Goal: Task Accomplishment & Management: Use online tool/utility

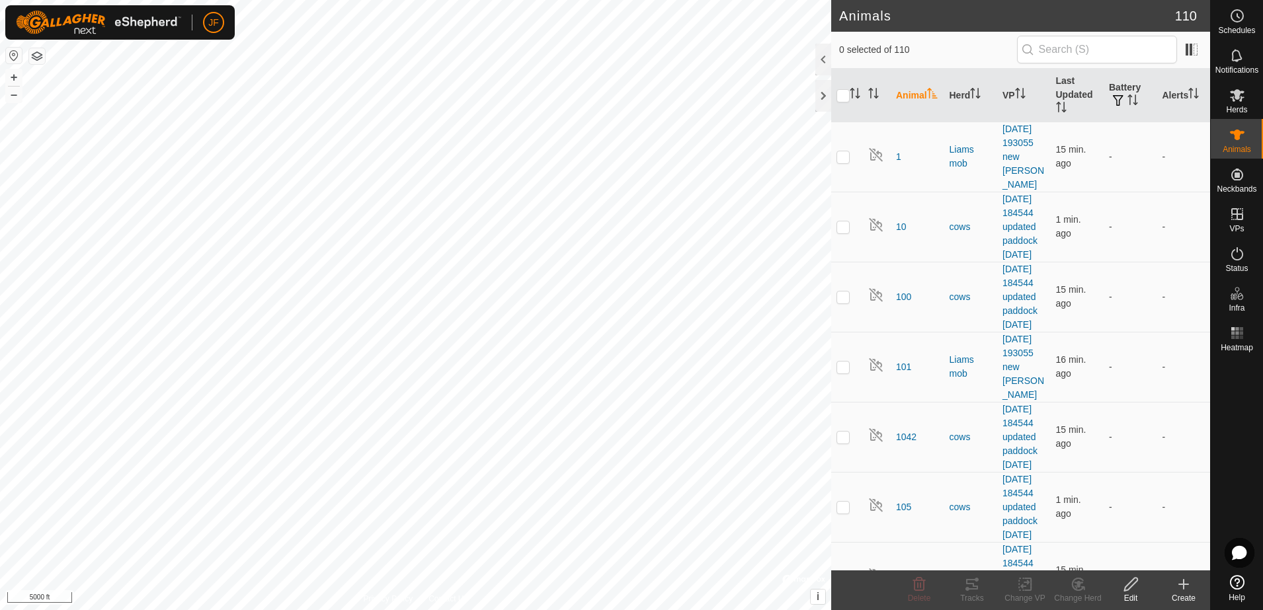
click at [700, 610] on html "JF Schedules Notifications Herds Animals Neckbands VPs Status Infra Heatmap Hel…" at bounding box center [631, 305] width 1263 height 610
click at [670, 610] on html "JF Schedules Notifications Herds Animals Neckbands VPs Status Infra Heatmap Hel…" at bounding box center [631, 305] width 1263 height 610
click at [661, 610] on html "JF Schedules Notifications Herds Animals Neckbands VPs Status Infra Heatmap Hel…" at bounding box center [631, 305] width 1263 height 610
click at [796, 610] on html "JF Schedules Notifications Herds Animals Neckbands VPs Status Infra Heatmap Hel…" at bounding box center [631, 305] width 1263 height 610
checkbox input "true"
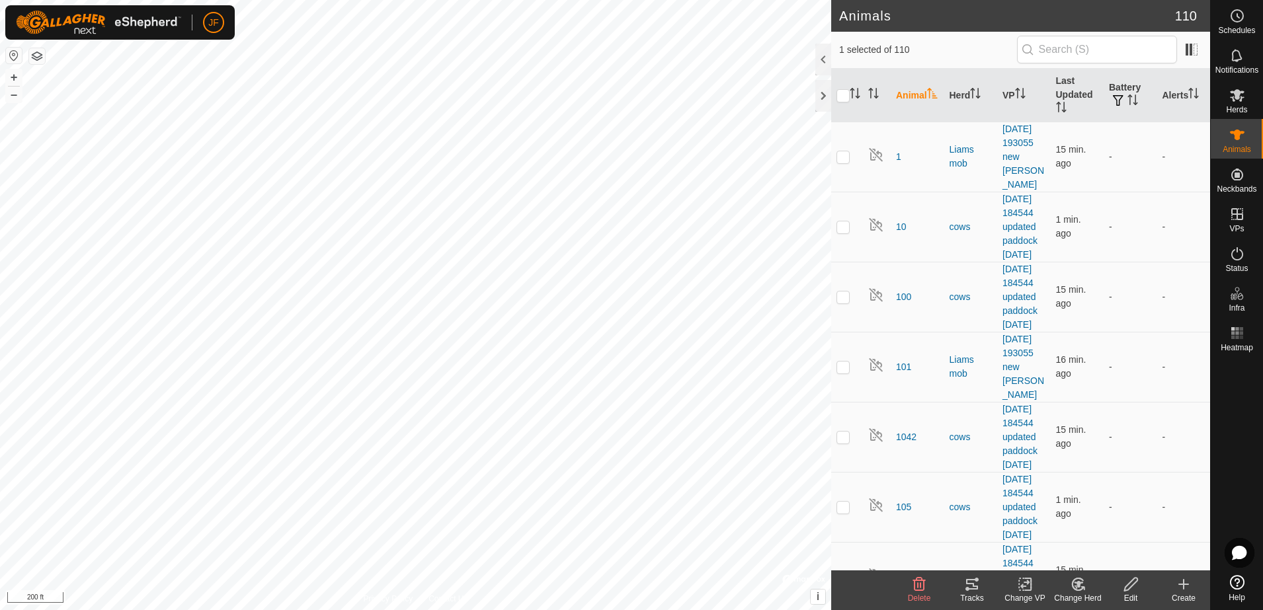
click at [968, 593] on div "Tracks" at bounding box center [972, 599] width 53 height 12
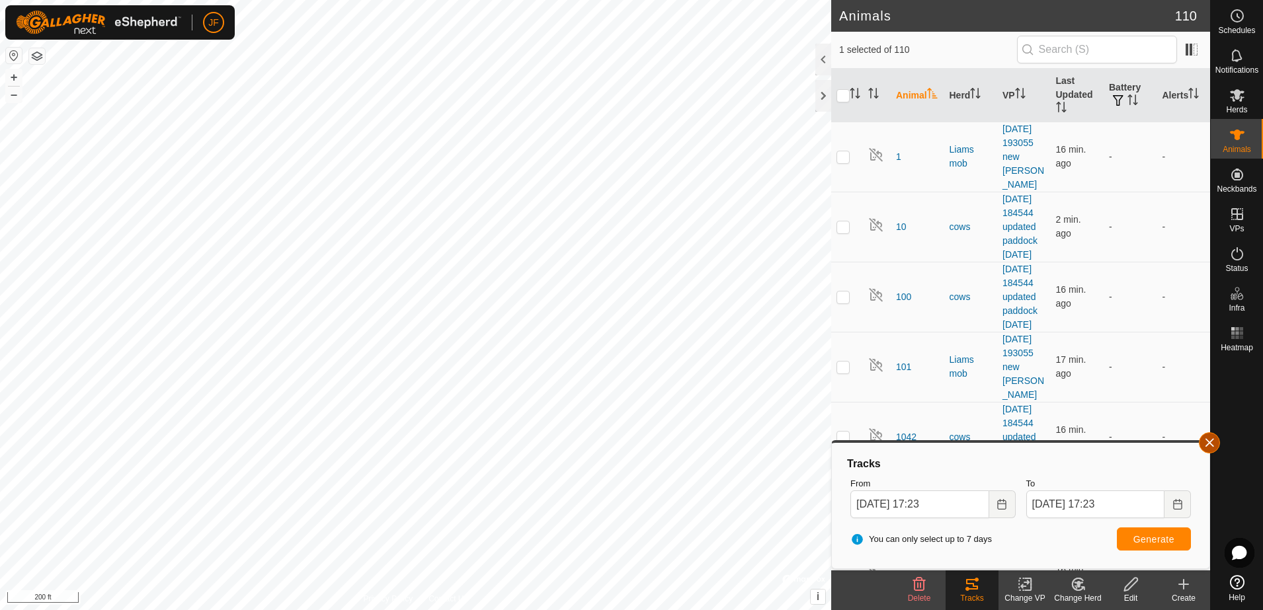
click at [1209, 433] on button "button" at bounding box center [1209, 443] width 21 height 21
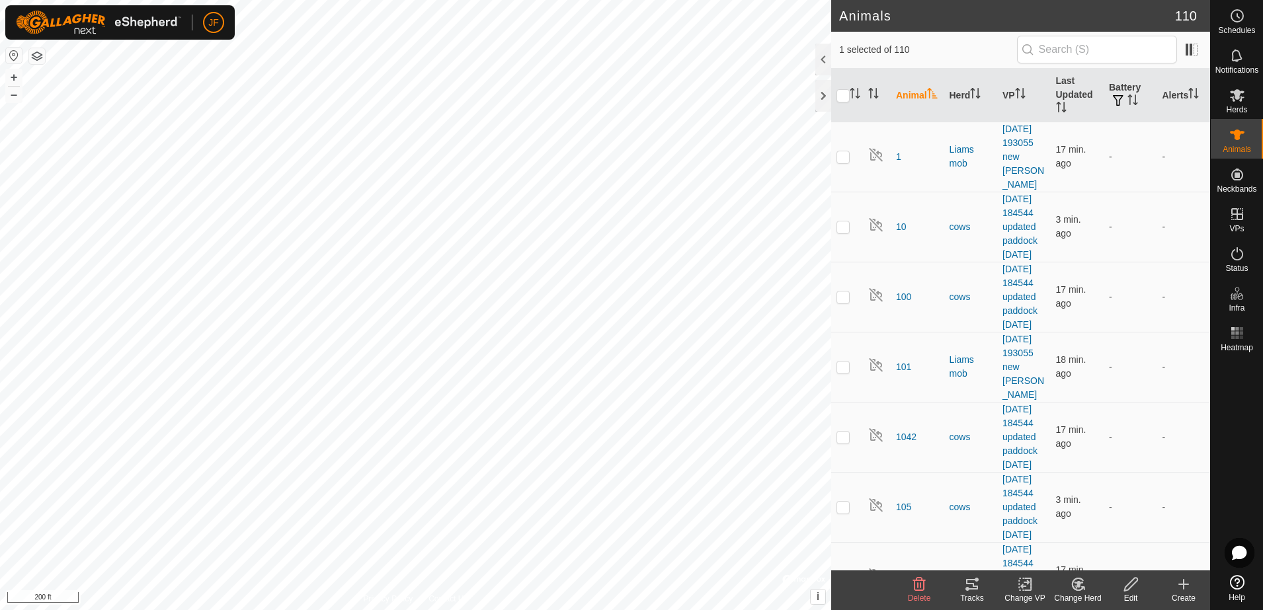
click at [979, 580] on icon at bounding box center [972, 585] width 16 height 16
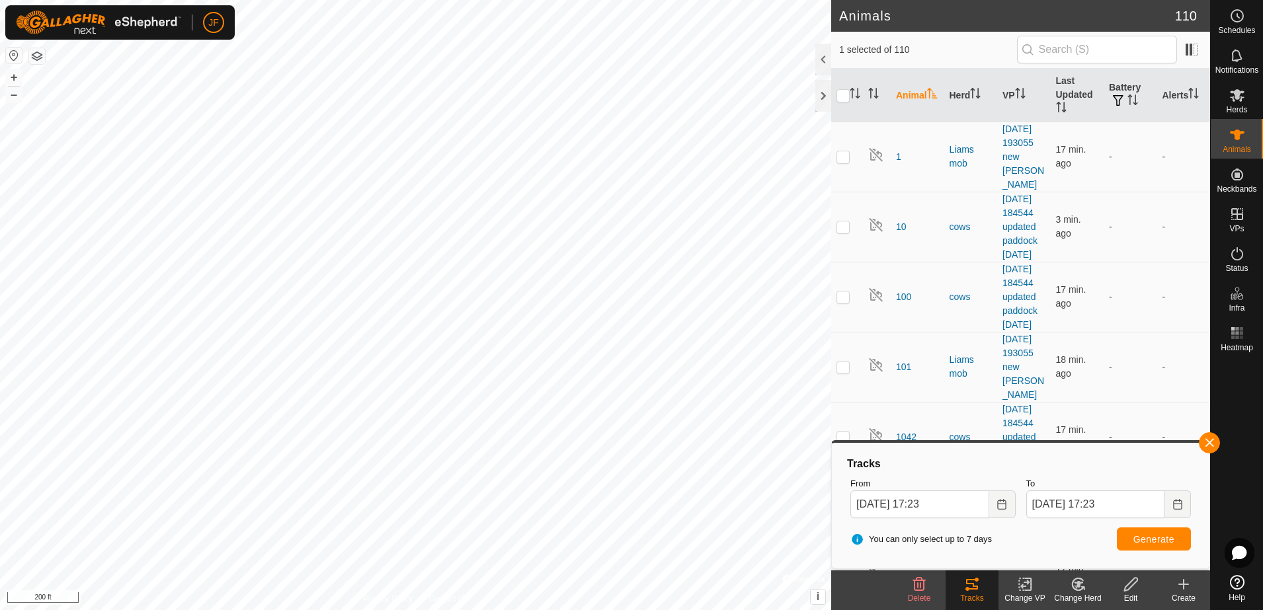
click at [1057, 470] on div "Tracks" at bounding box center [1020, 464] width 351 height 16
